Goal: Check status: Check status

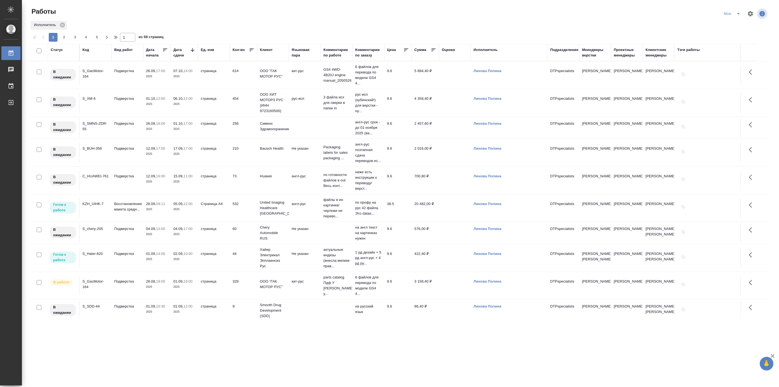
click at [98, 329] on div "S_SDD-42" at bounding box center [95, 331] width 26 height 5
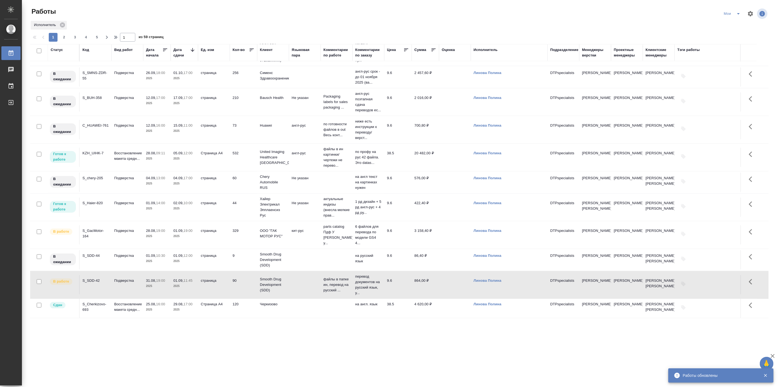
click at [105, 217] on td "S_Haier-820" at bounding box center [96, 207] width 32 height 19
click at [106, 217] on td "S_Haier-820" at bounding box center [96, 207] width 32 height 19
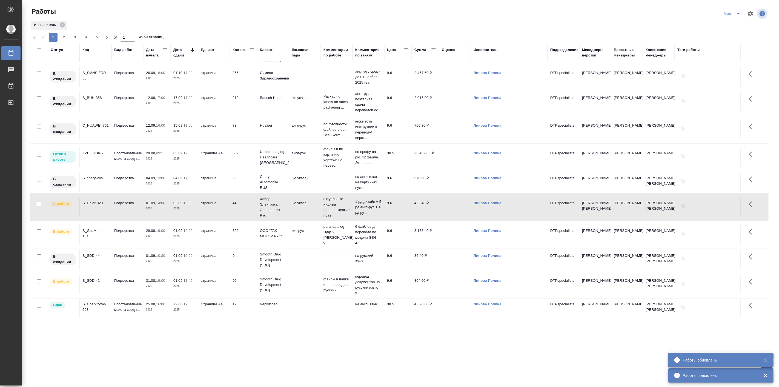
click at [94, 165] on td "KZH_UIHK-7" at bounding box center [96, 157] width 32 height 19
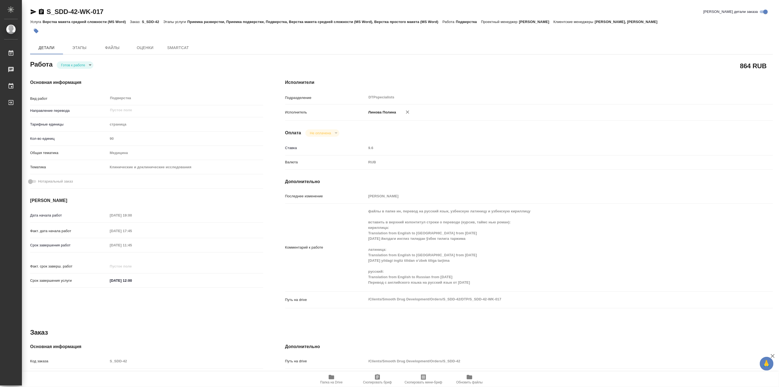
type textarea "x"
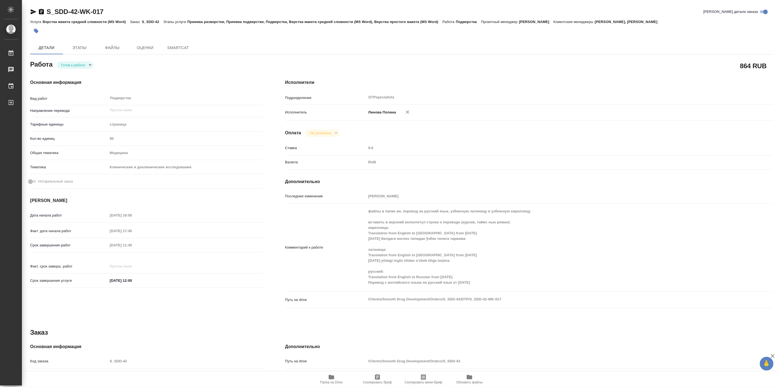
type textarea "x"
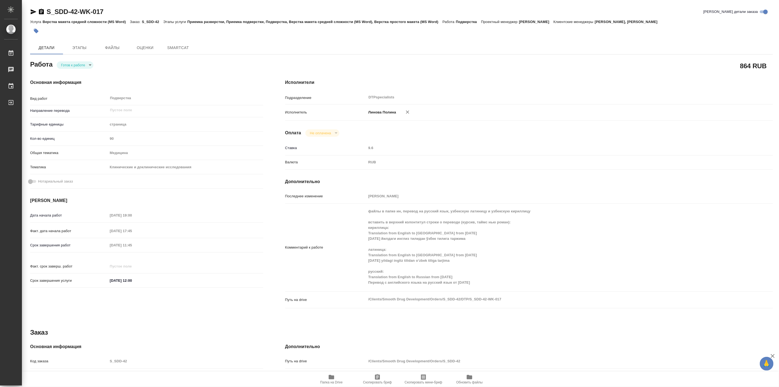
type textarea "x"
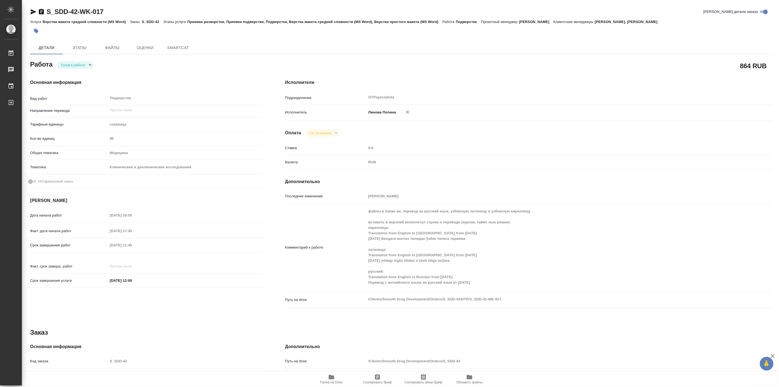
type textarea "x"
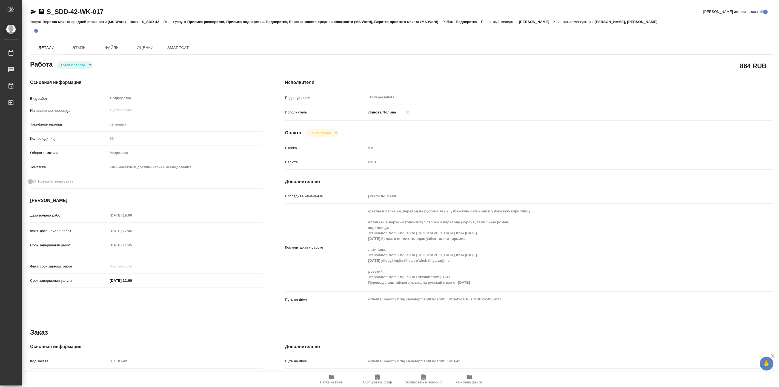
type textarea "x"
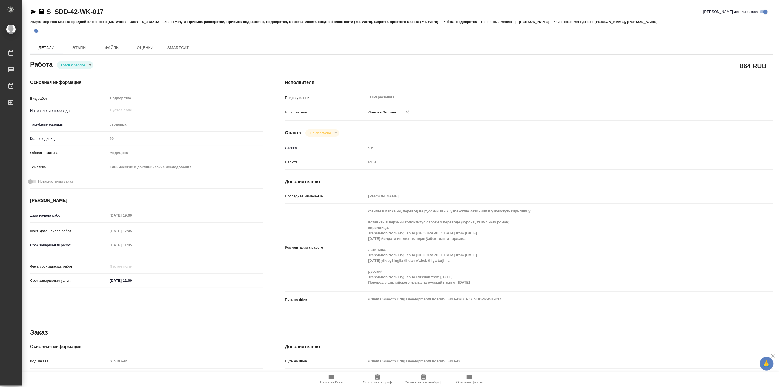
click at [86, 62] on body "🙏 .cls-1 fill:#fff; AWATERA Linova Polina Работы Чаты График Выйти S_SDD-42-WK-…" at bounding box center [389, 193] width 779 height 387
type textarea "x"
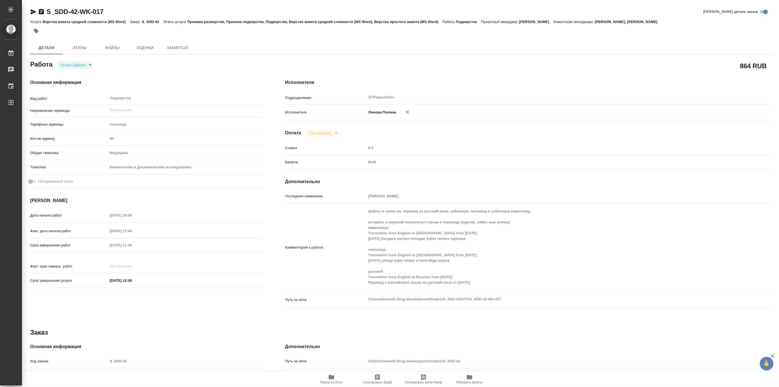
type textarea "x"
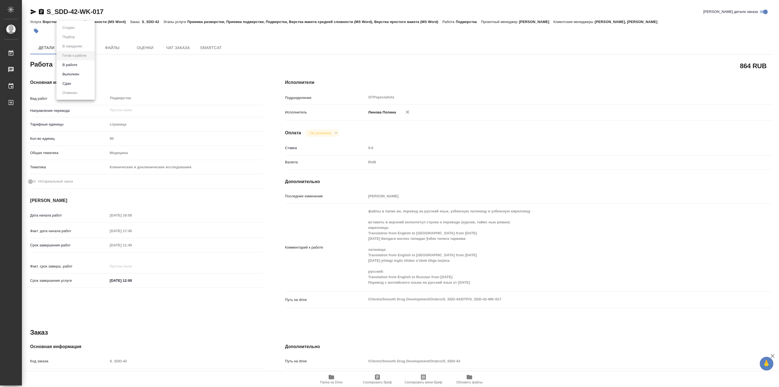
type textarea "x"
click at [81, 64] on li "В работе" at bounding box center [75, 64] width 38 height 9
type textarea "x"
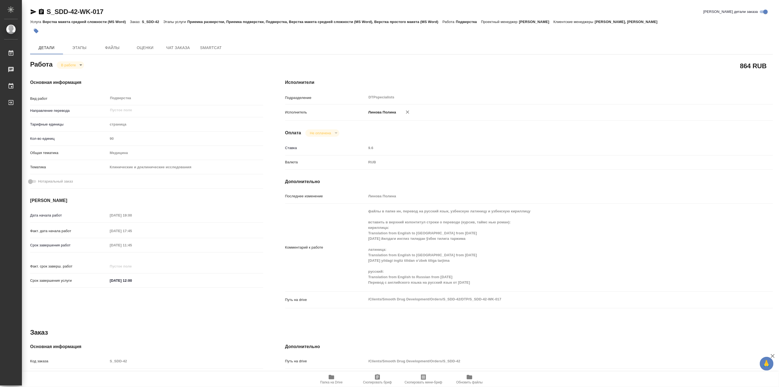
type textarea "x"
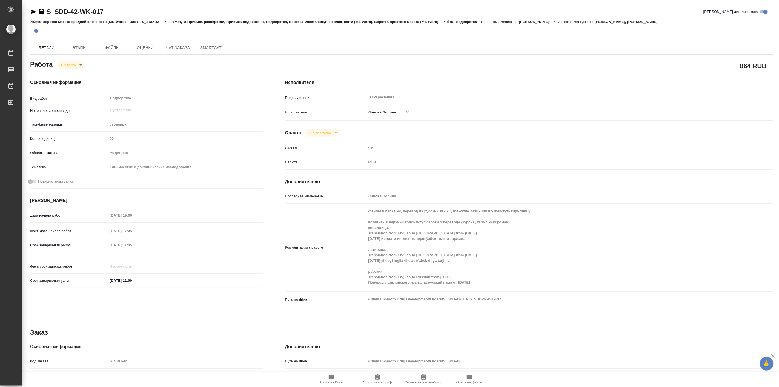
type textarea "x"
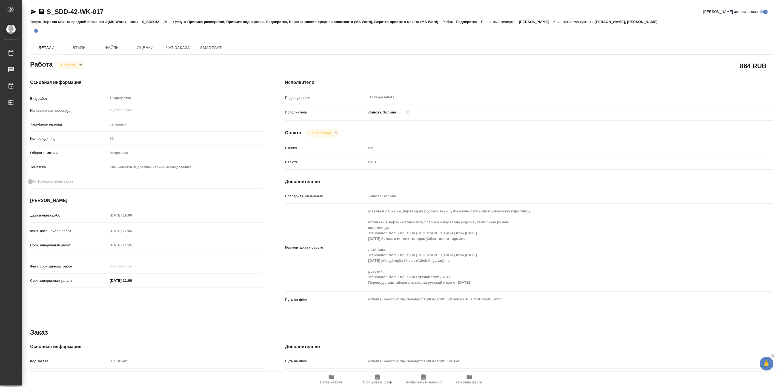
type textarea "x"
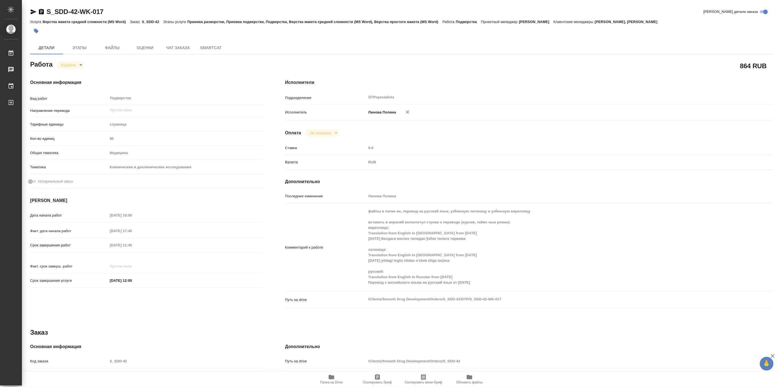
type textarea "x"
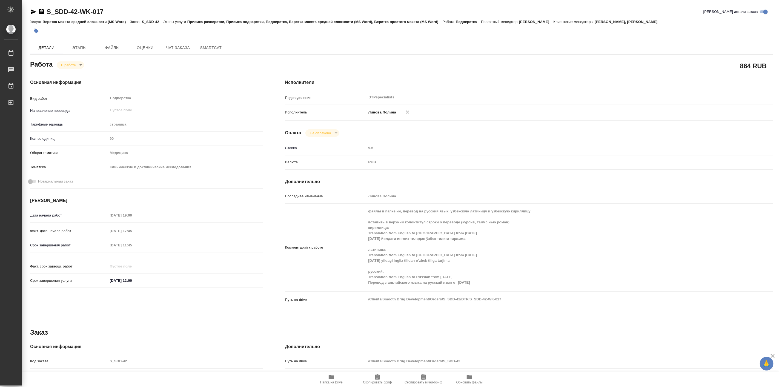
type textarea "x"
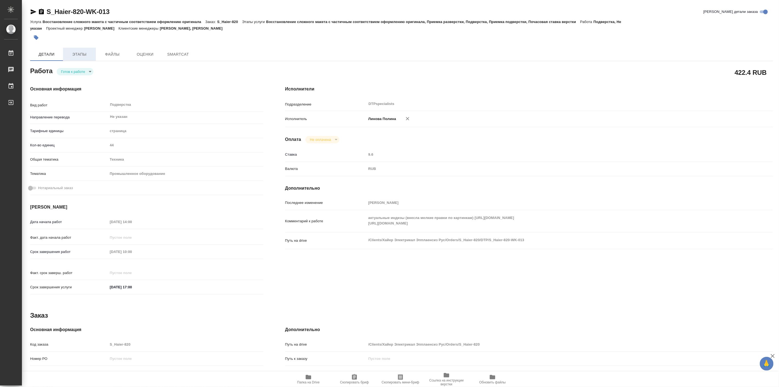
type textarea "x"
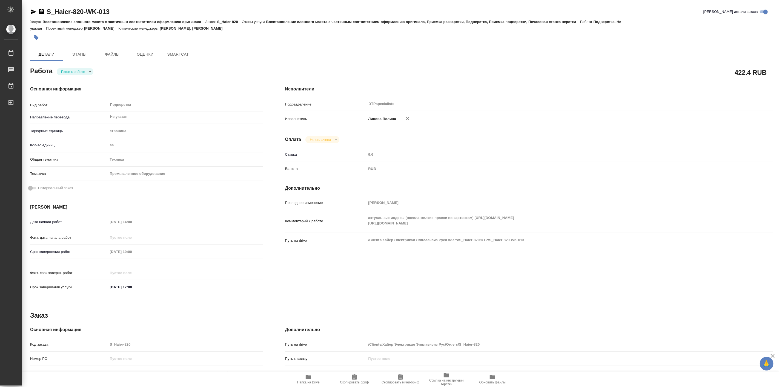
type textarea "x"
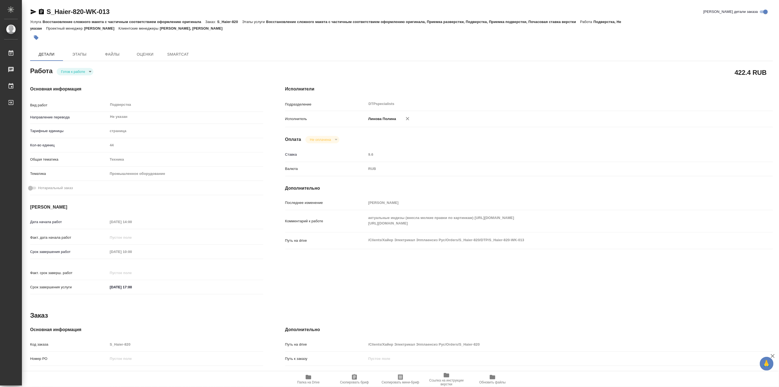
type textarea "x"
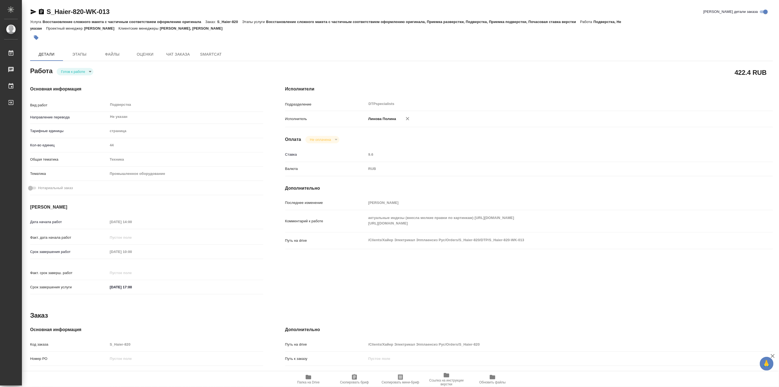
type textarea "x"
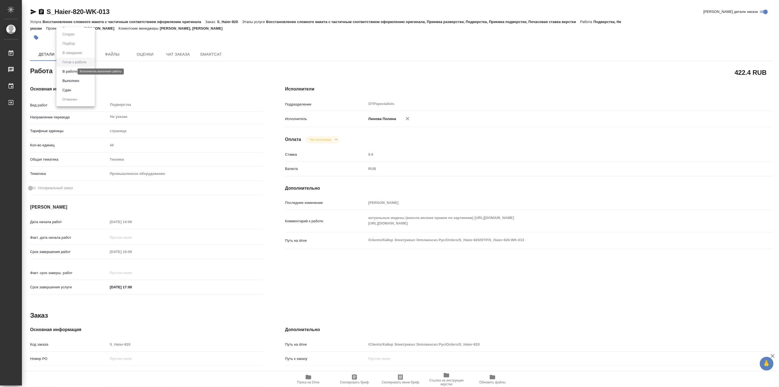
drag, startPoint x: 64, startPoint y: 70, endPoint x: 68, endPoint y: 73, distance: 4.7
click at [64, 70] on body "🙏 .cls-1 fill:#fff; AWATERA Linova Polina Работы Чаты График Выйти S_Haier-820-…" at bounding box center [389, 193] width 779 height 387
click at [72, 75] on li "В работе" at bounding box center [75, 71] width 38 height 9
type textarea "x"
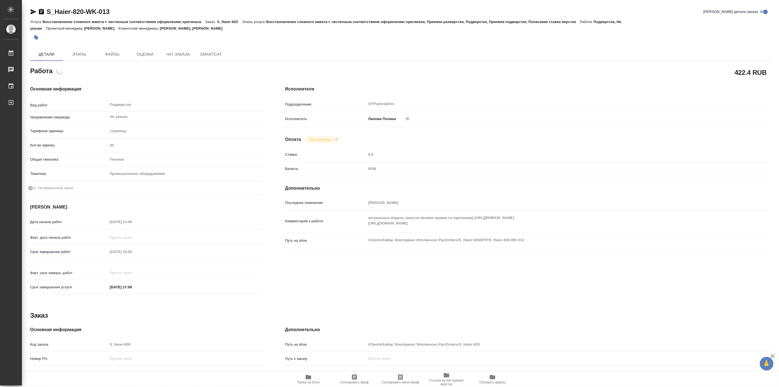
type textarea "x"
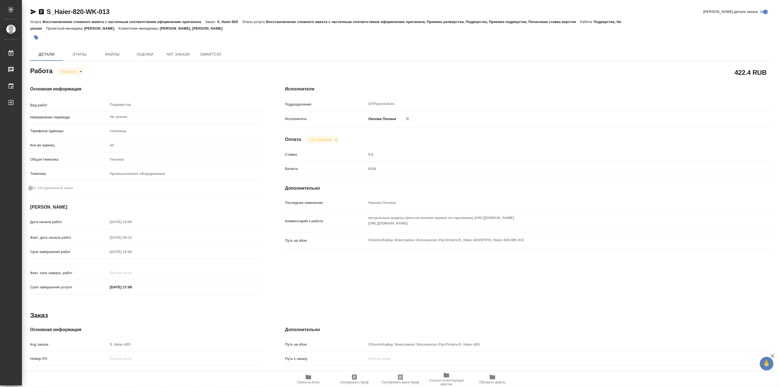
type textarea "x"
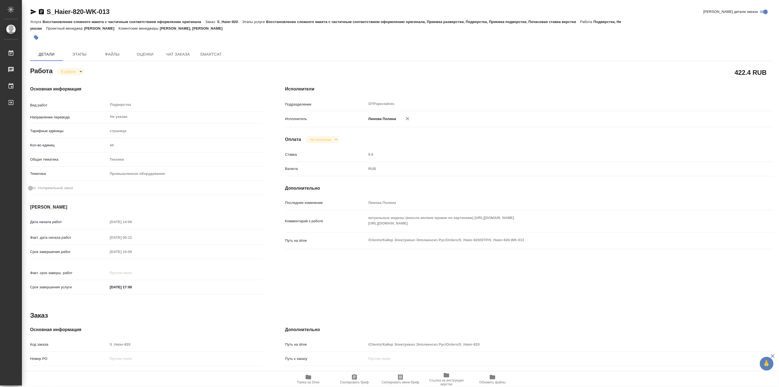
type textarea "x"
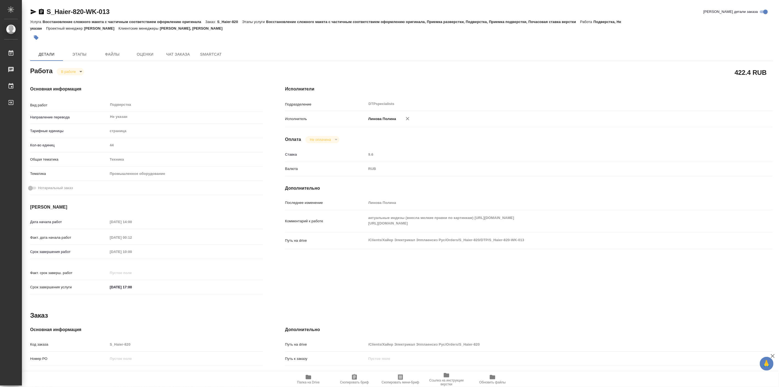
type textarea "x"
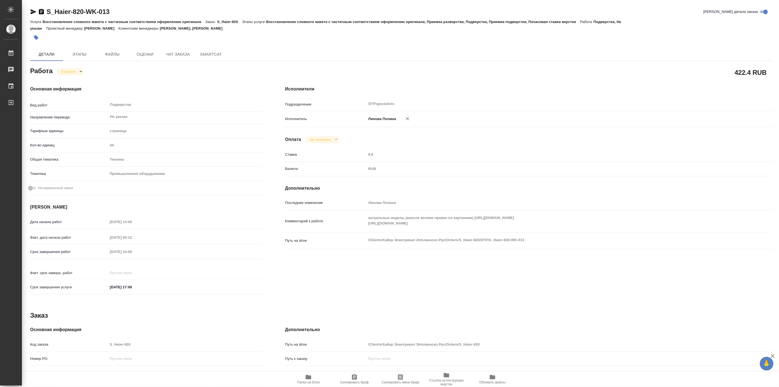
type textarea "x"
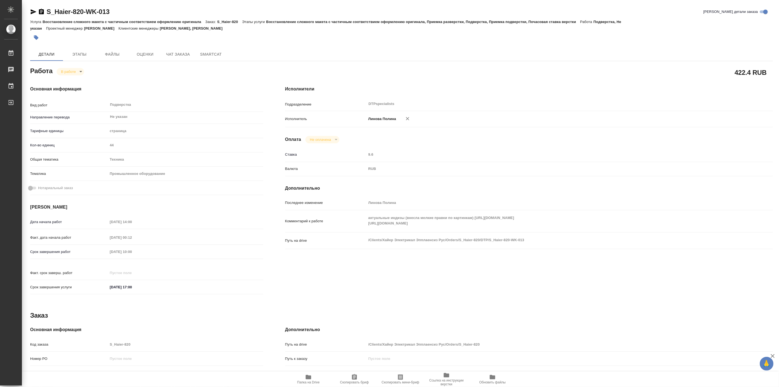
type textarea "x"
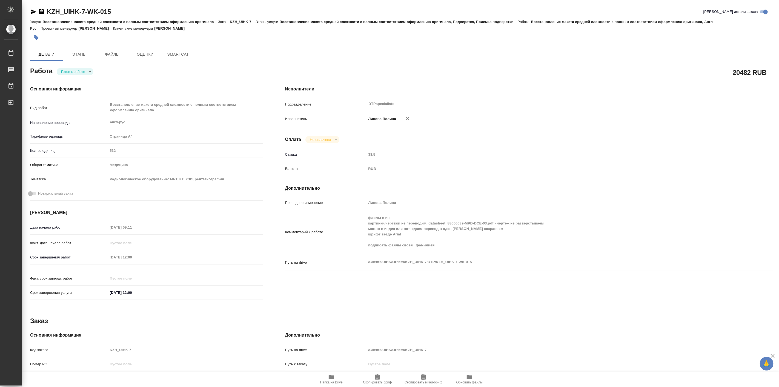
type textarea "x"
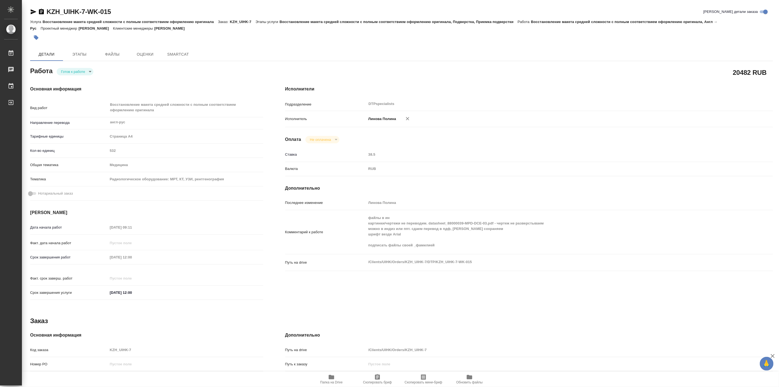
type textarea "x"
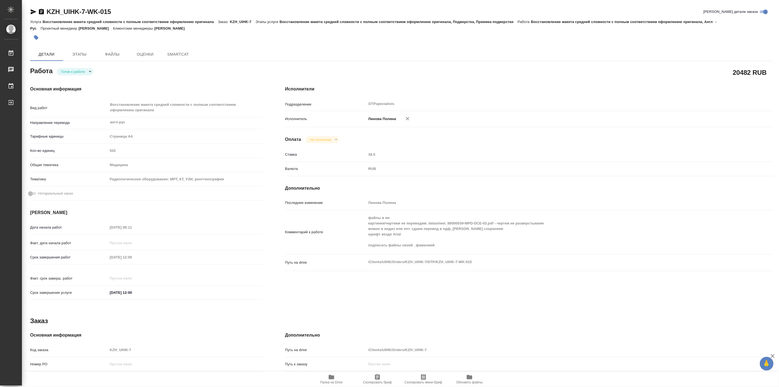
type textarea "x"
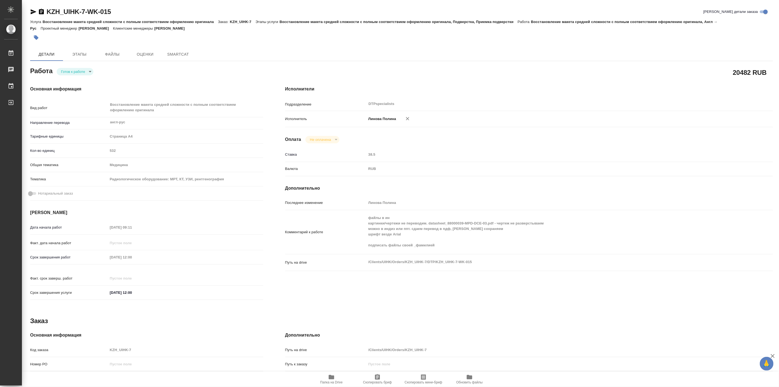
click at [62, 67] on div "[PERSON_NAME] к работе readyForWork" at bounding box center [146, 70] width 233 height 10
type textarea "x"
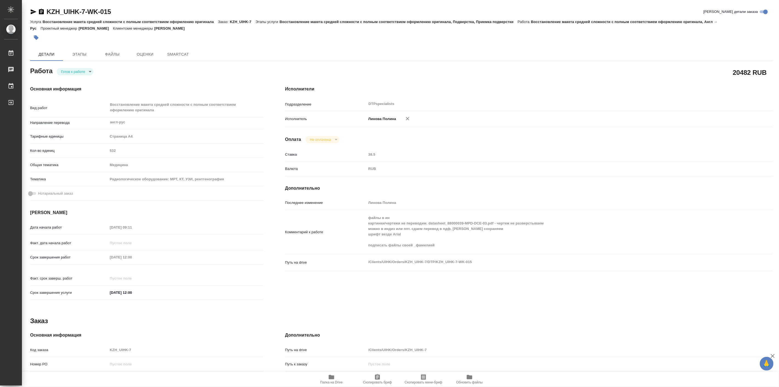
type textarea "x"
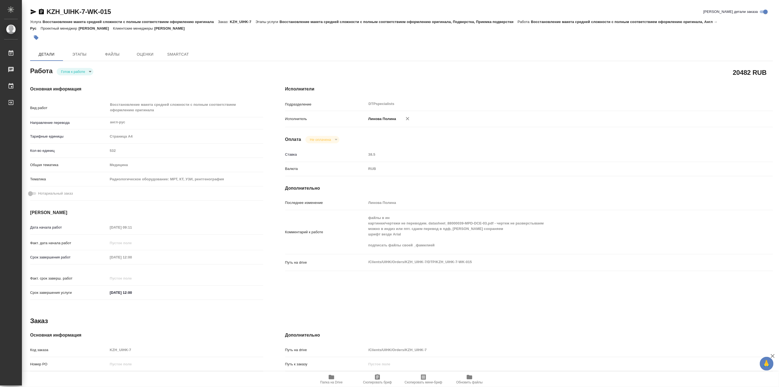
type textarea "x"
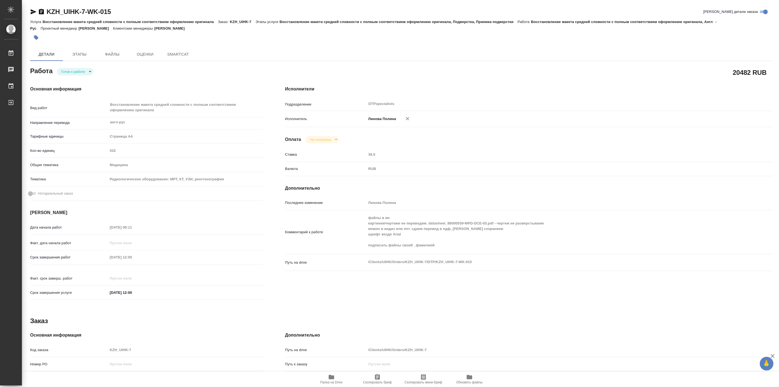
type textarea "x"
click at [68, 73] on body "🙏 .cls-1 fill:#fff; AWATERA [PERSON_NAME] Работы Чаты График Выйти KZH_UIHK-7-W…" at bounding box center [389, 193] width 779 height 387
click at [73, 75] on li "В работе" at bounding box center [75, 71] width 38 height 9
type textarea "x"
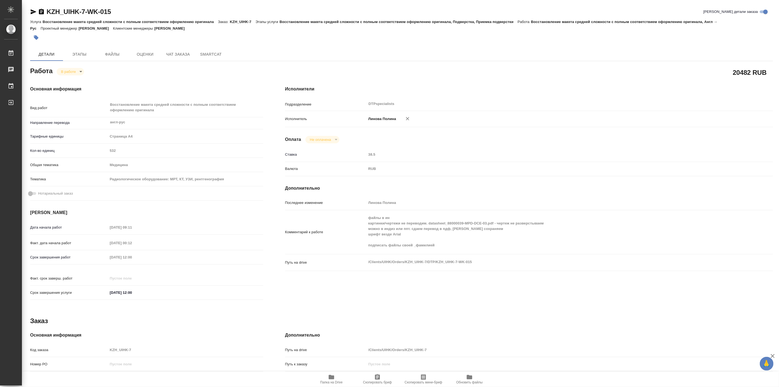
type textarea "x"
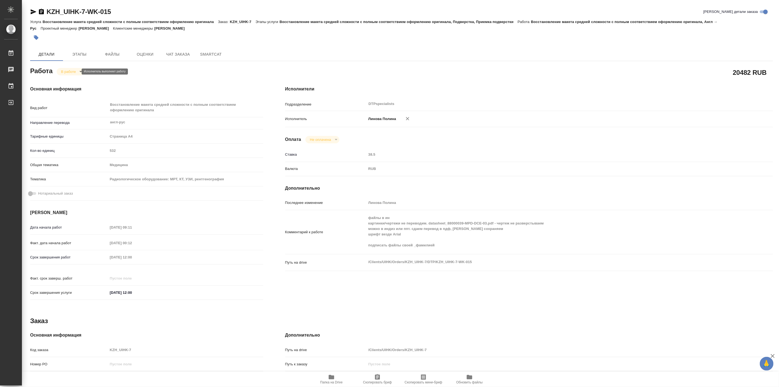
type textarea "x"
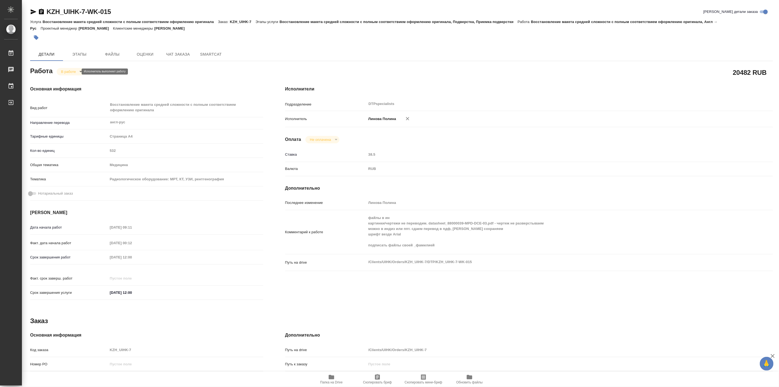
type textarea "x"
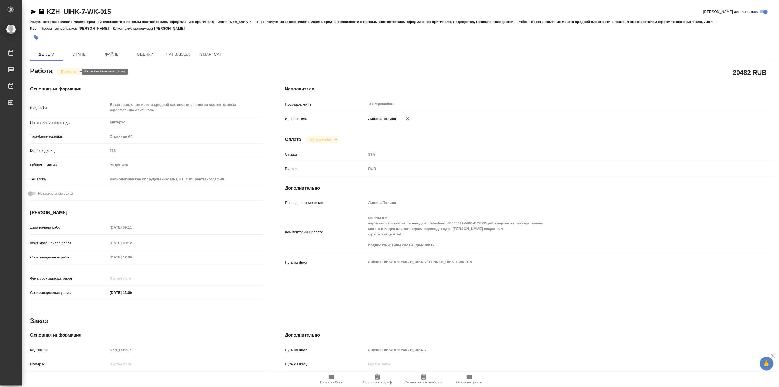
type textarea "x"
